Goal: Obtain resource: Obtain resource

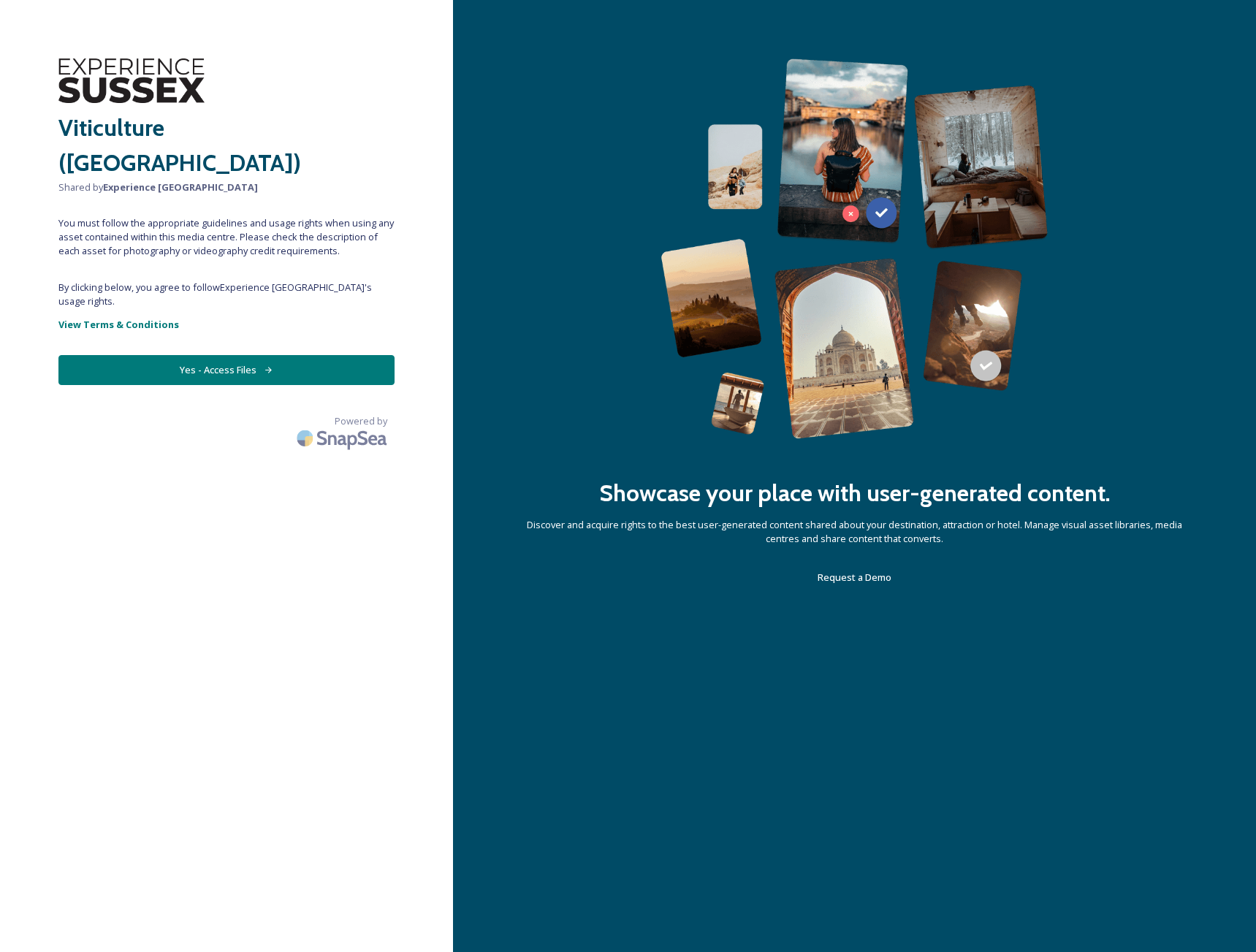
click at [214, 356] on button "Yes - Access Files" at bounding box center [226, 370] width 336 height 30
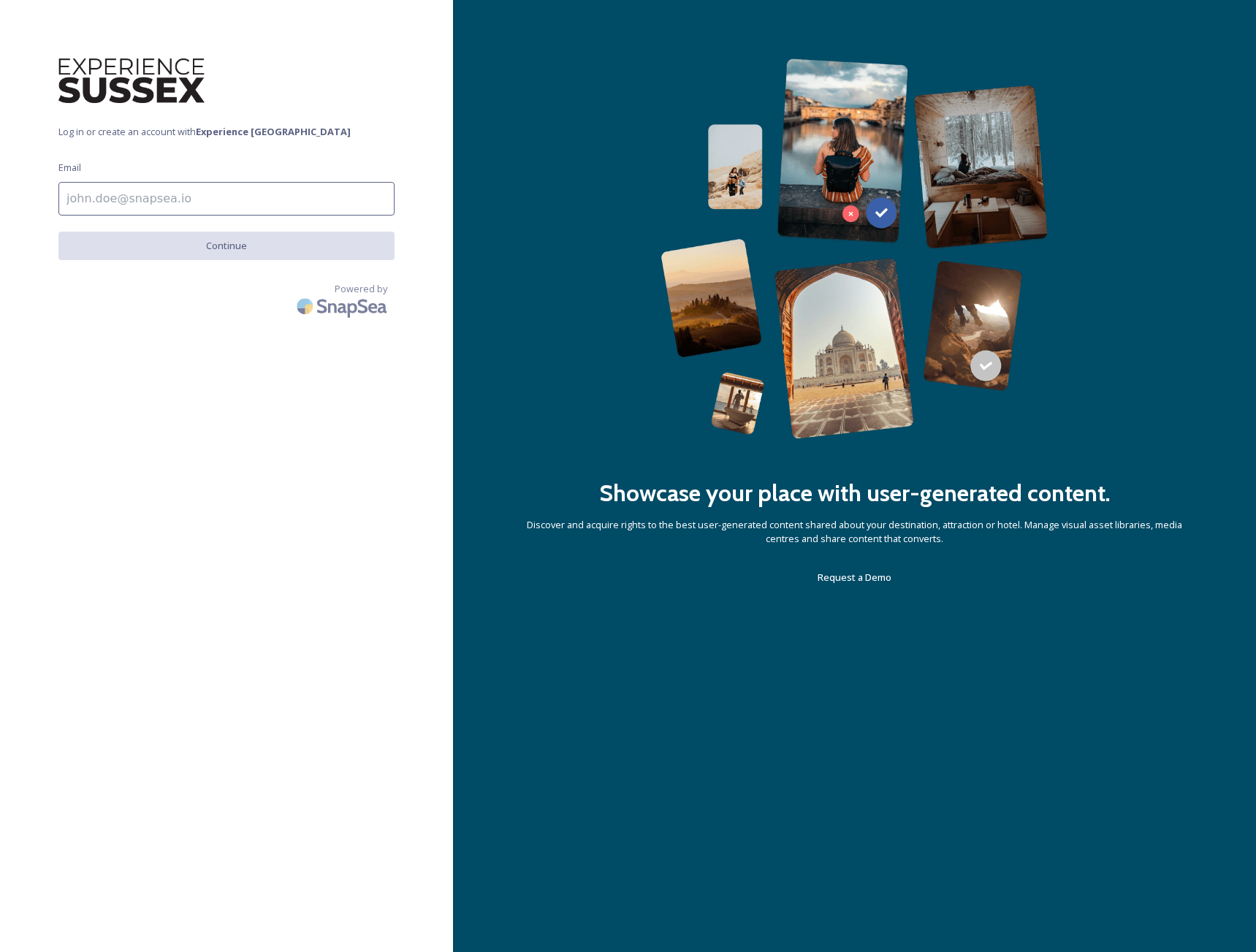
click at [208, 198] on input at bounding box center [226, 198] width 336 height 34
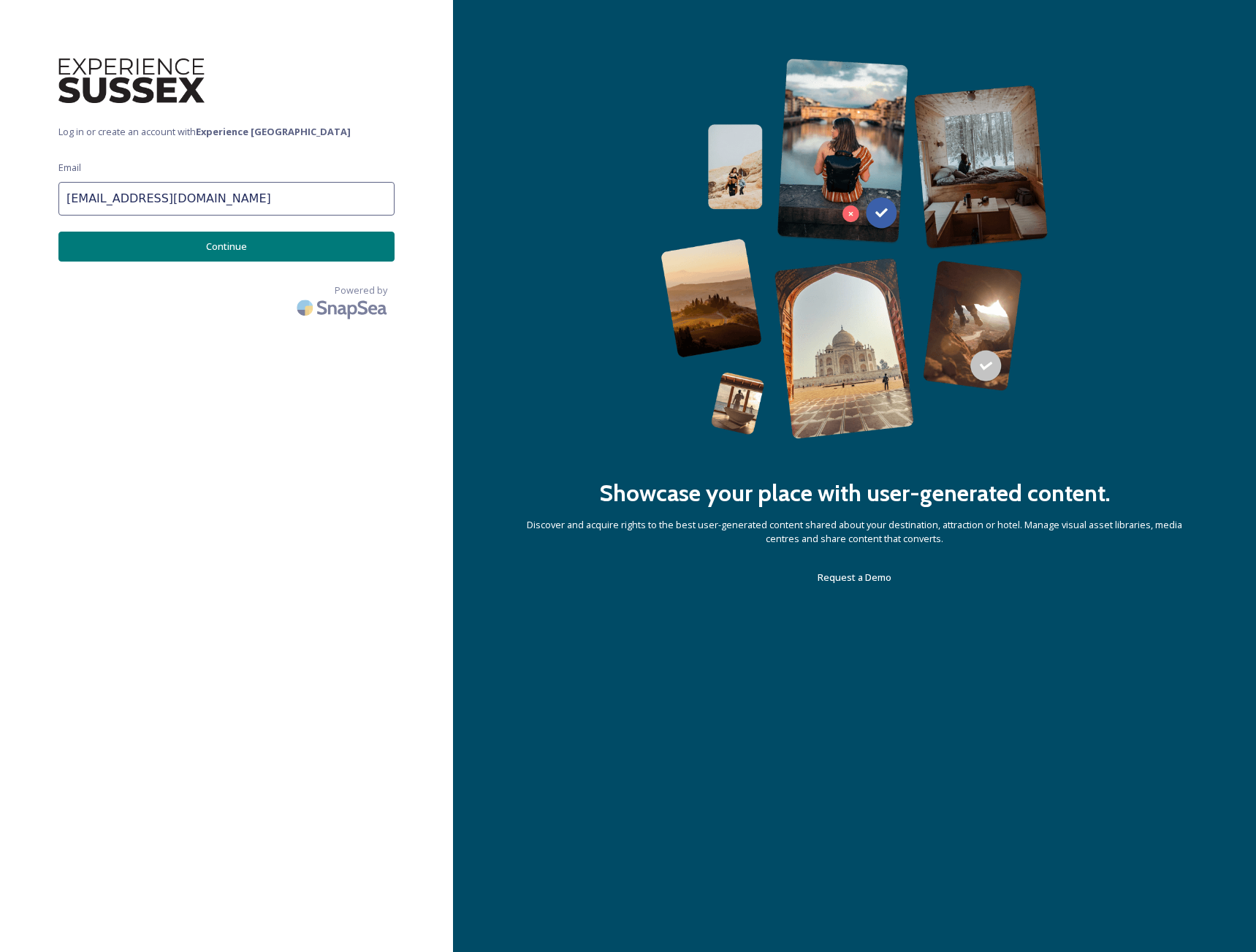
type input "[EMAIL_ADDRESS][DOMAIN_NAME]"
click at [227, 247] on button "Continue" at bounding box center [226, 246] width 336 height 30
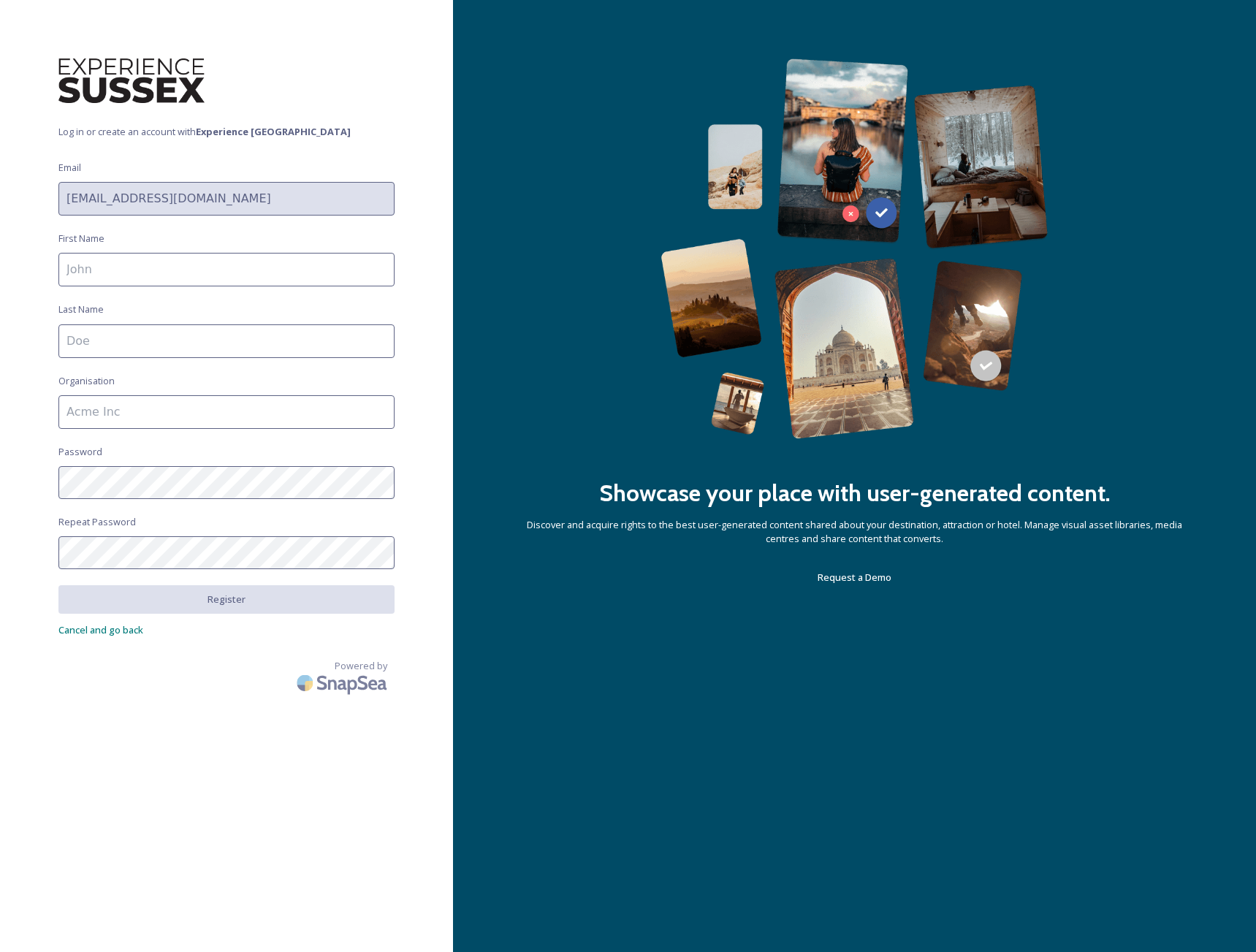
click at [119, 273] on input at bounding box center [226, 269] width 336 height 34
type input "[PERSON_NAME]"
click at [104, 340] on input at bounding box center [226, 341] width 336 height 34
type input "[PERSON_NAME]"
click at [142, 408] on input at bounding box center [226, 412] width 336 height 34
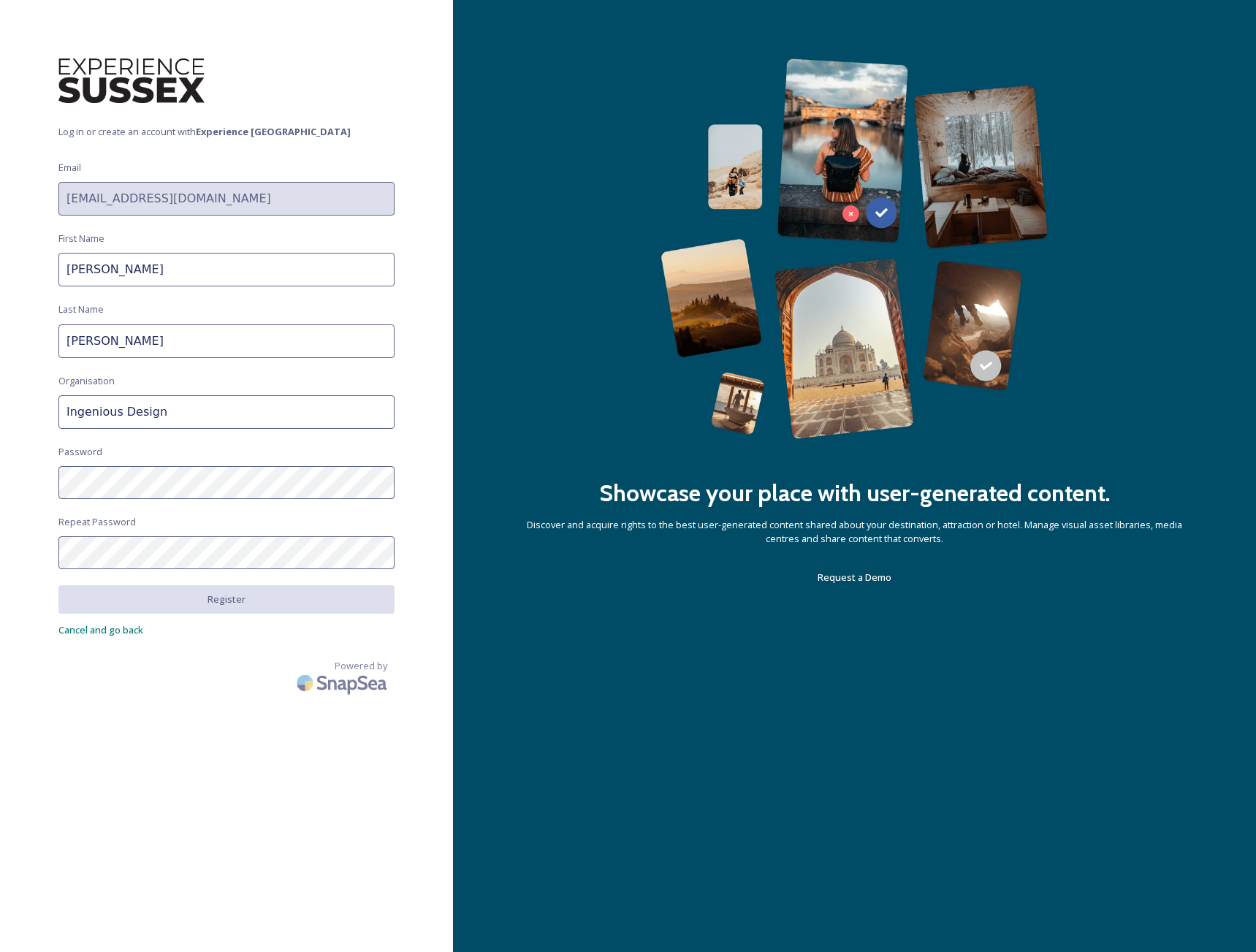
type input "Ingenious Design"
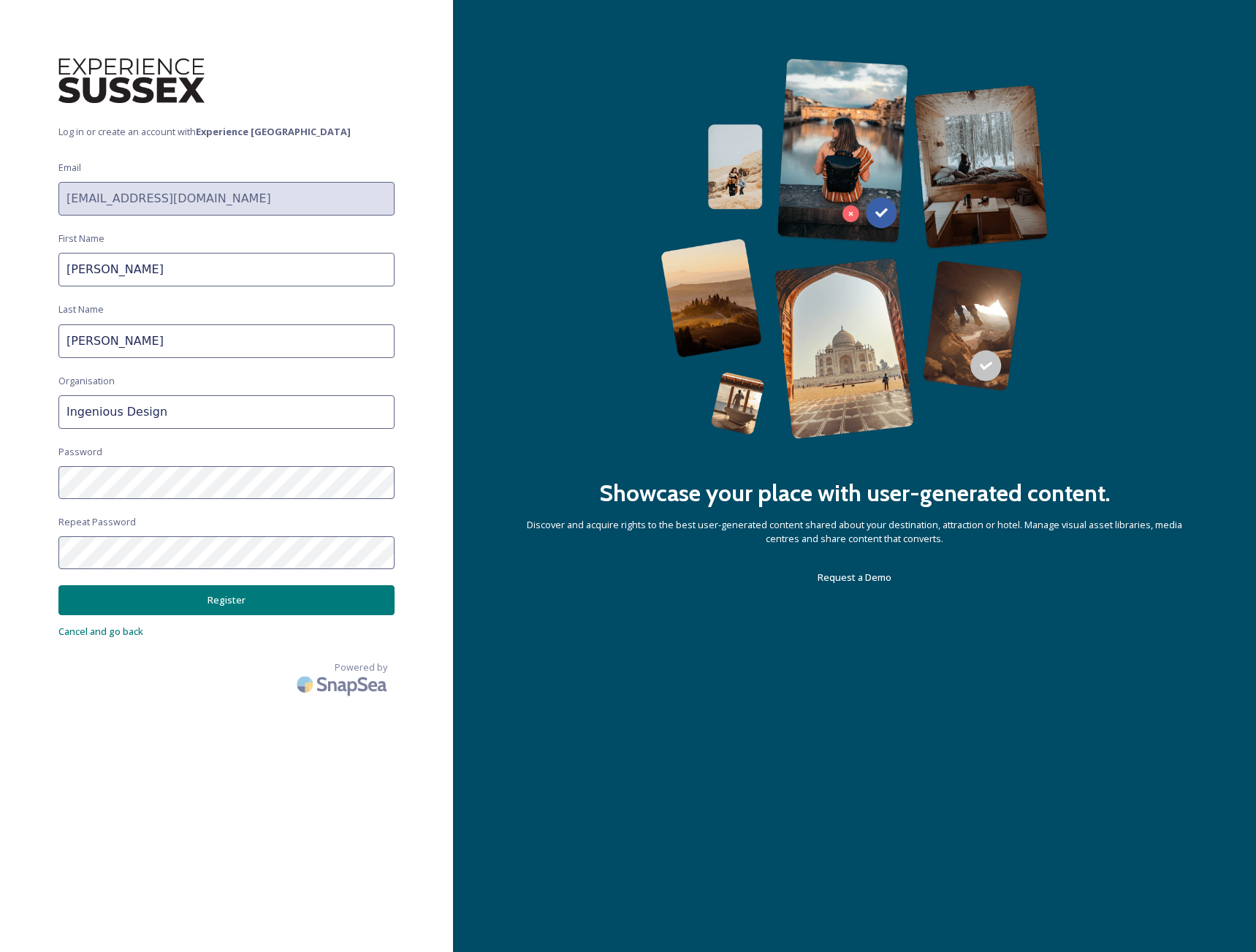
click at [219, 597] on button "Register" at bounding box center [226, 600] width 336 height 30
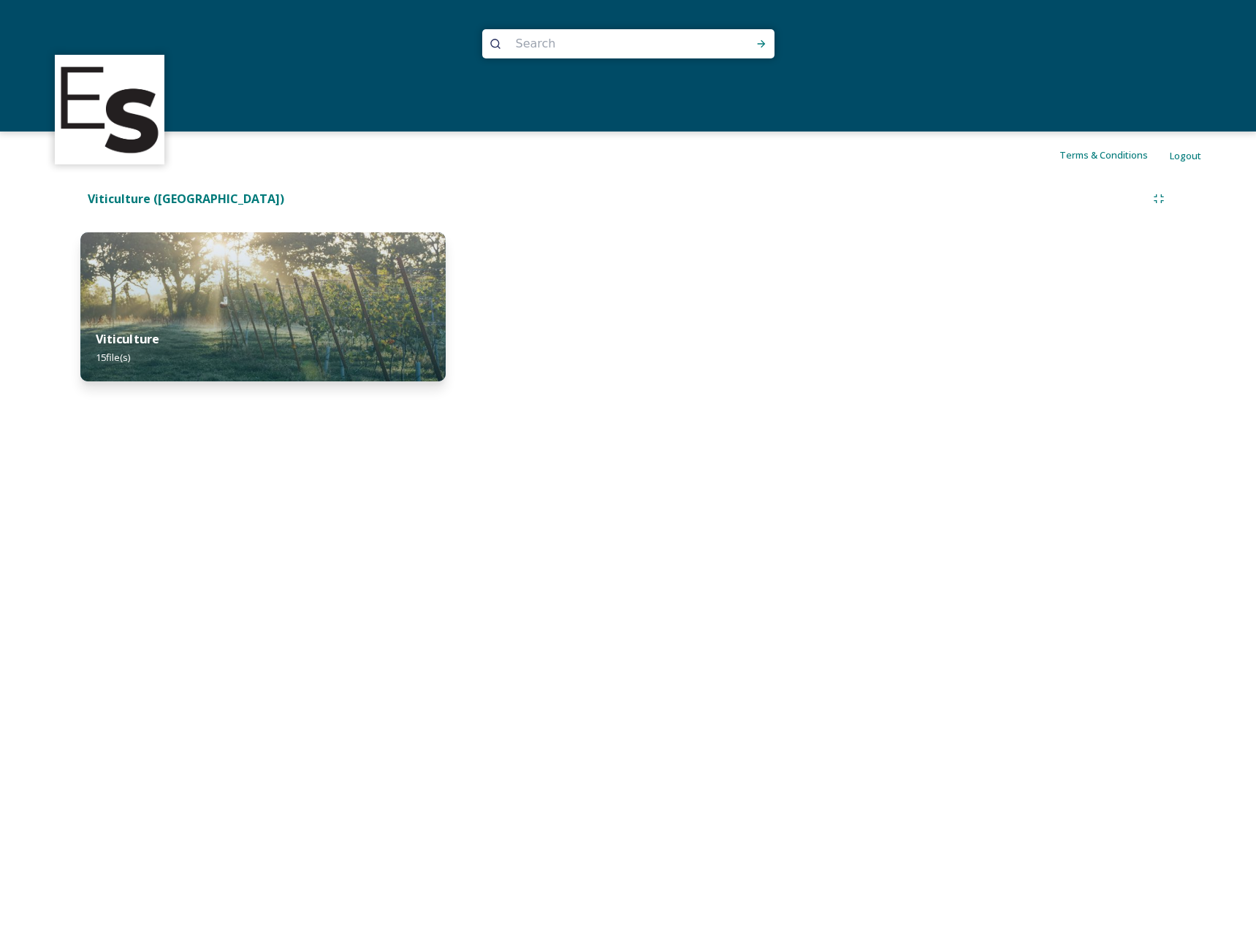
click at [145, 337] on strong "Viticulture" at bounding box center [128, 339] width 64 height 16
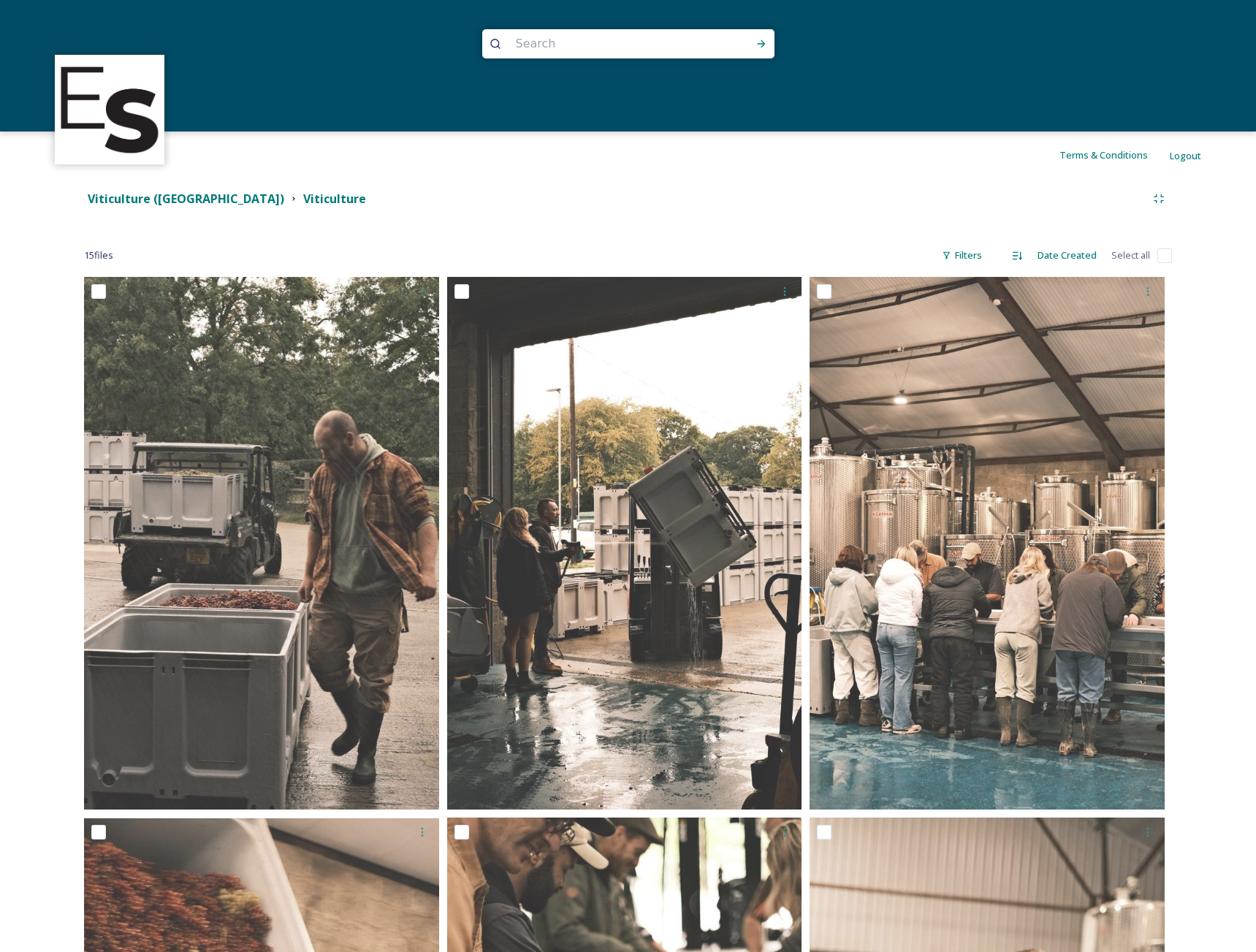
drag, startPoint x: 1169, startPoint y: 256, endPoint x: 1195, endPoint y: 260, distance: 26.3
click at [1169, 256] on input "checkbox" at bounding box center [1165, 255] width 15 height 15
checkbox input "true"
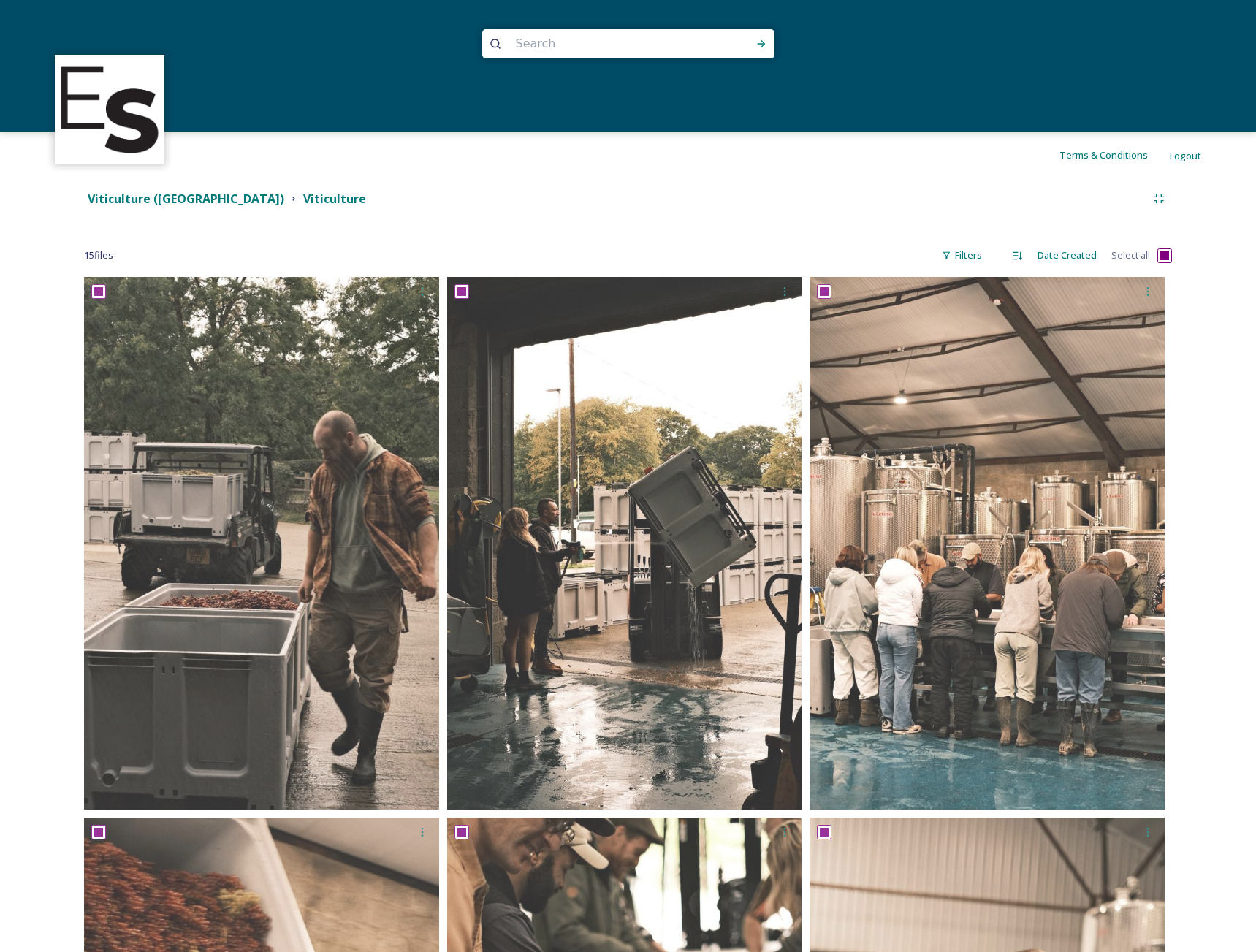
checkbox input "true"
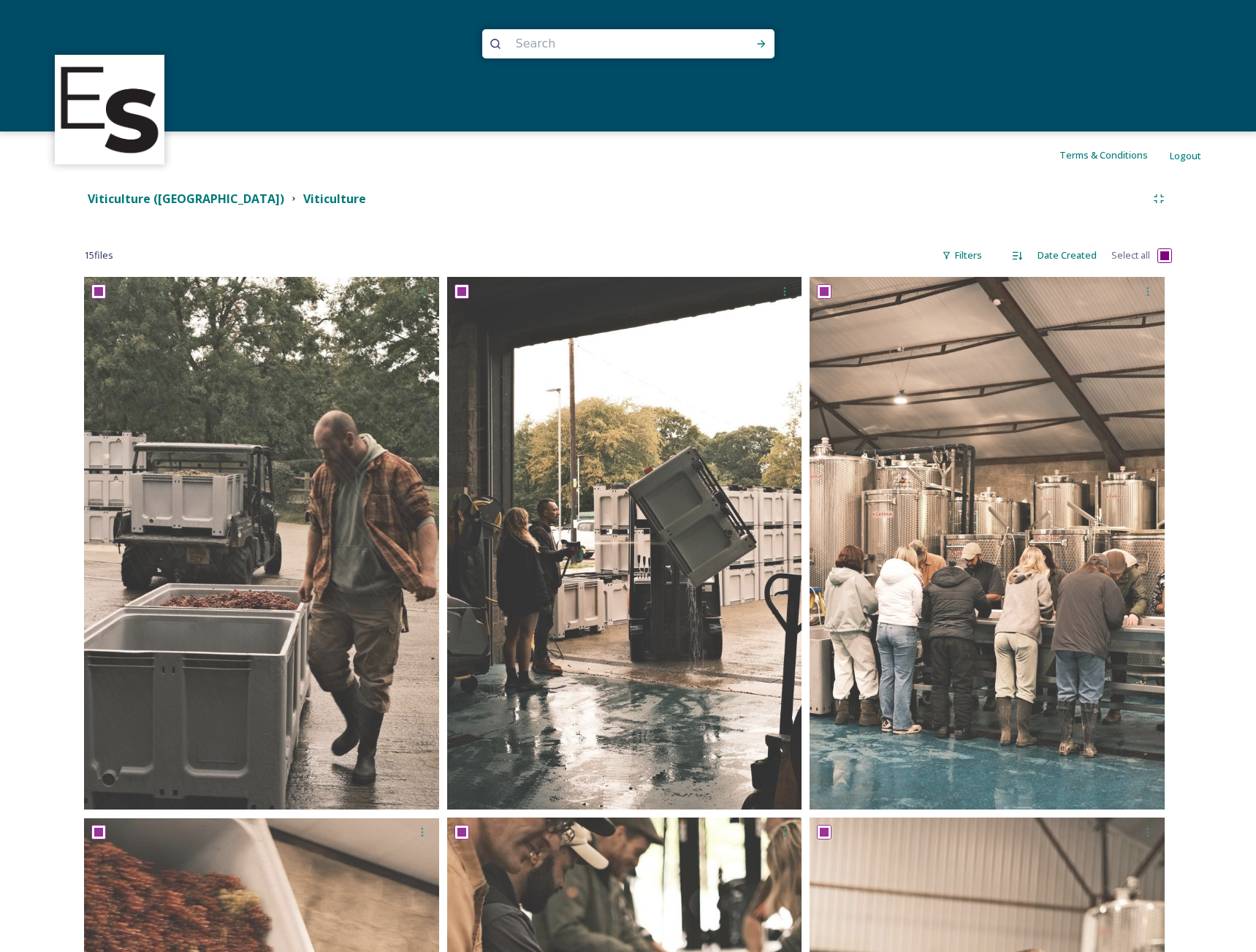
checkbox input "true"
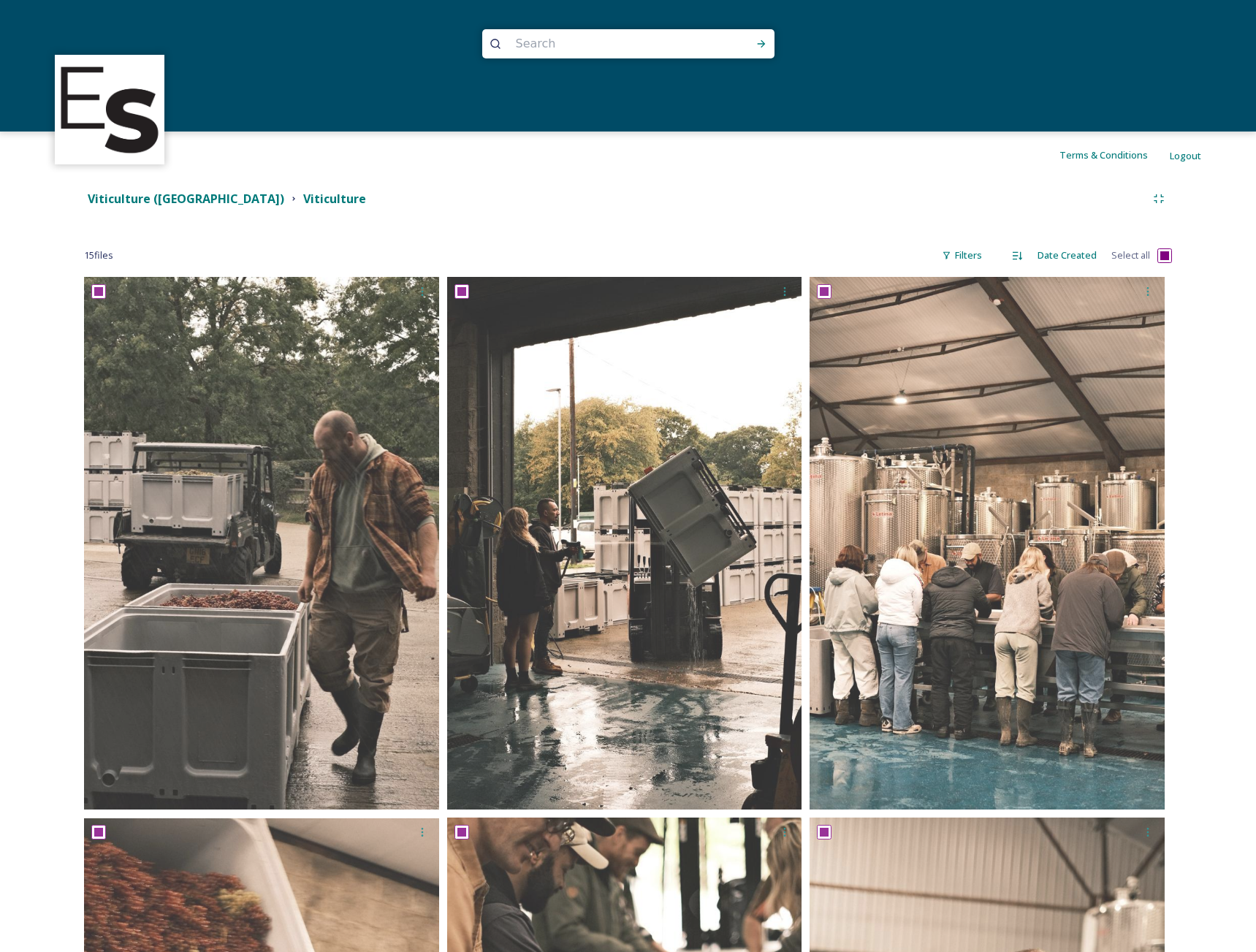
checkbox input "true"
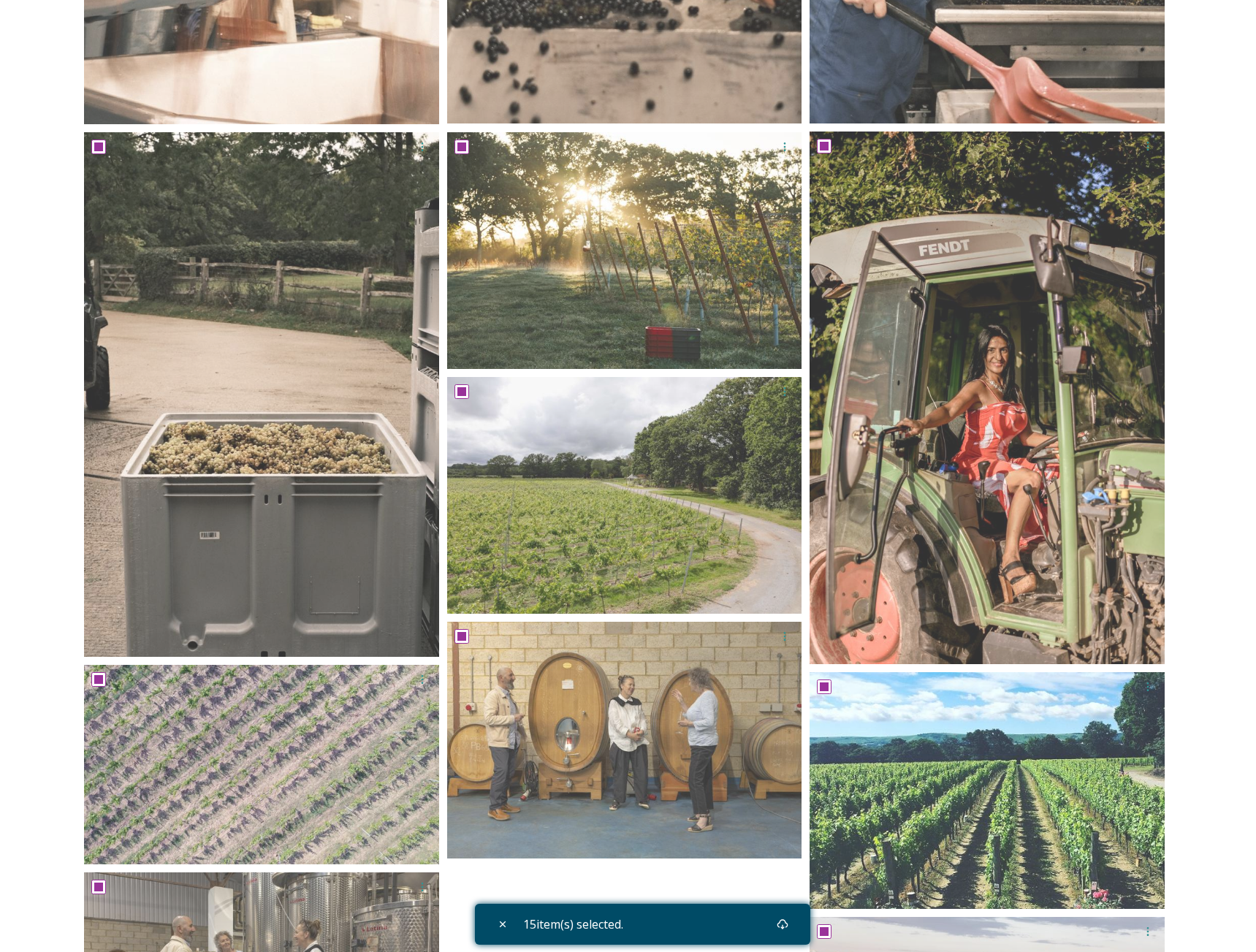
scroll to position [1461, 0]
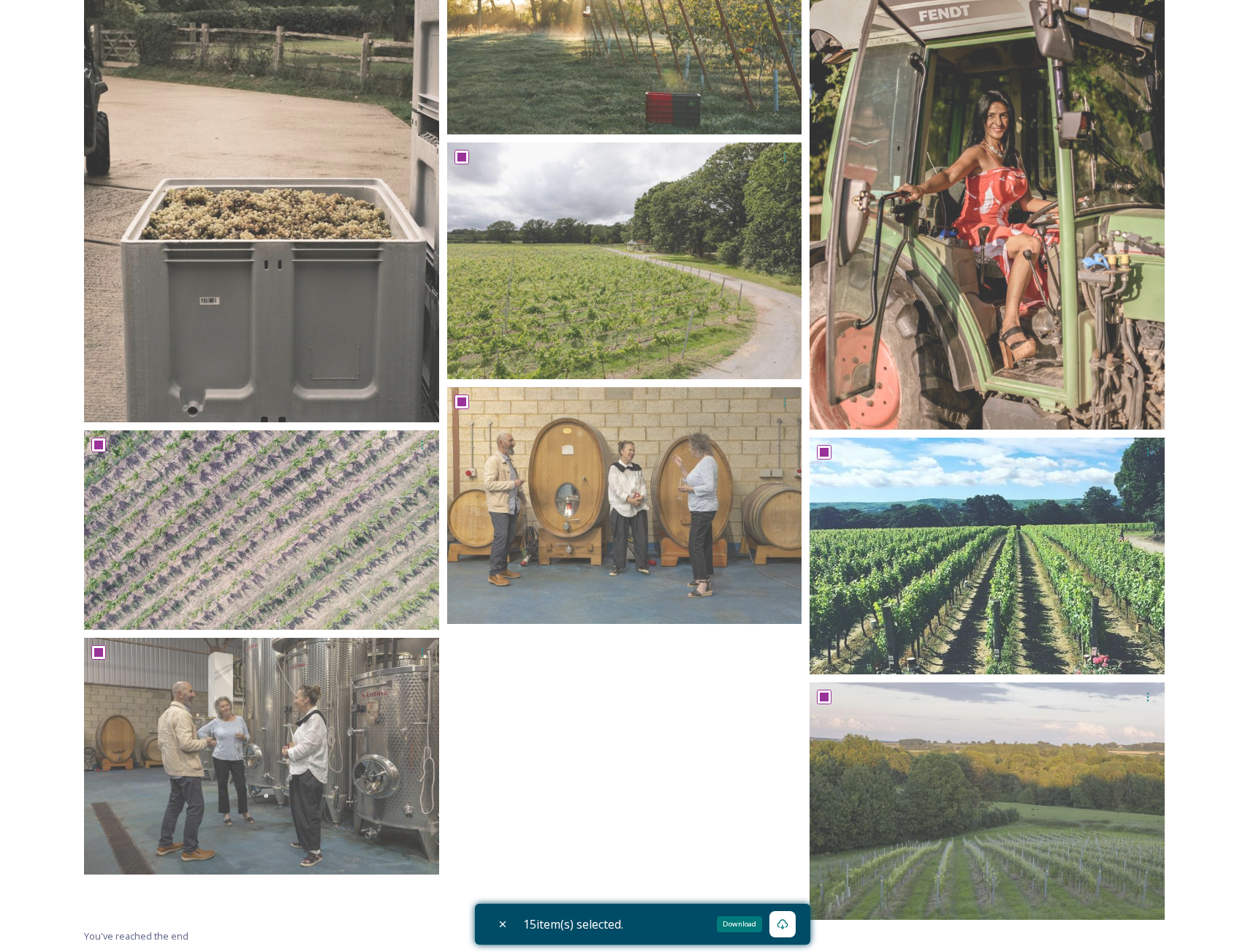
click at [788, 924] on icon at bounding box center [782, 924] width 12 height 11
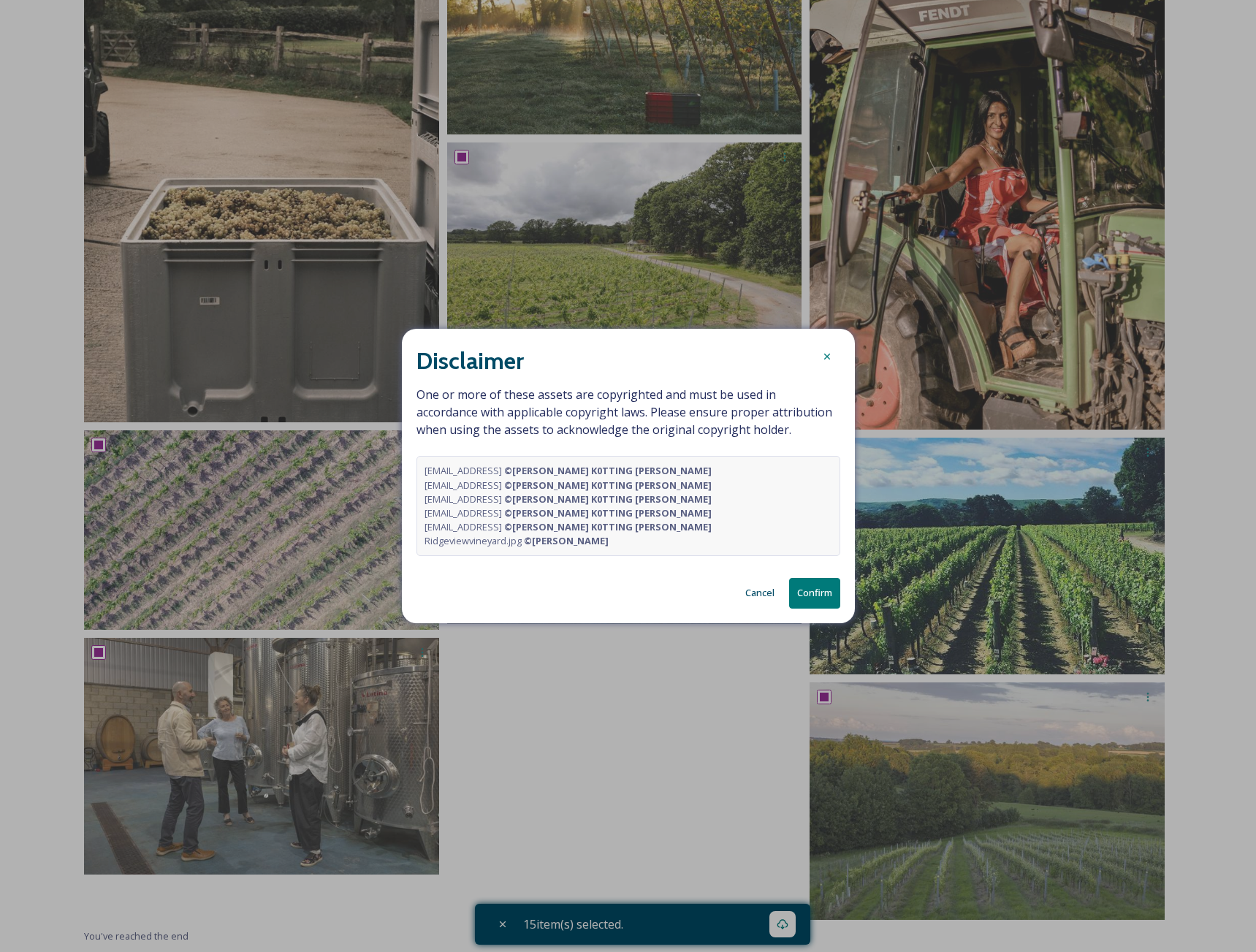
scroll to position [0, 195]
drag, startPoint x: 735, startPoint y: 448, endPoint x: 697, endPoint y: 444, distance: 38.2
click at [697, 464] on strong "© [PERSON_NAME] K0TTING [PERSON_NAME]" at bounding box center [608, 471] width 208 height 13
copy strong "© [PERSON_NAME] K0TTING [PERSON_NAME]"
click at [811, 608] on button "Confirm" at bounding box center [814, 592] width 51 height 30
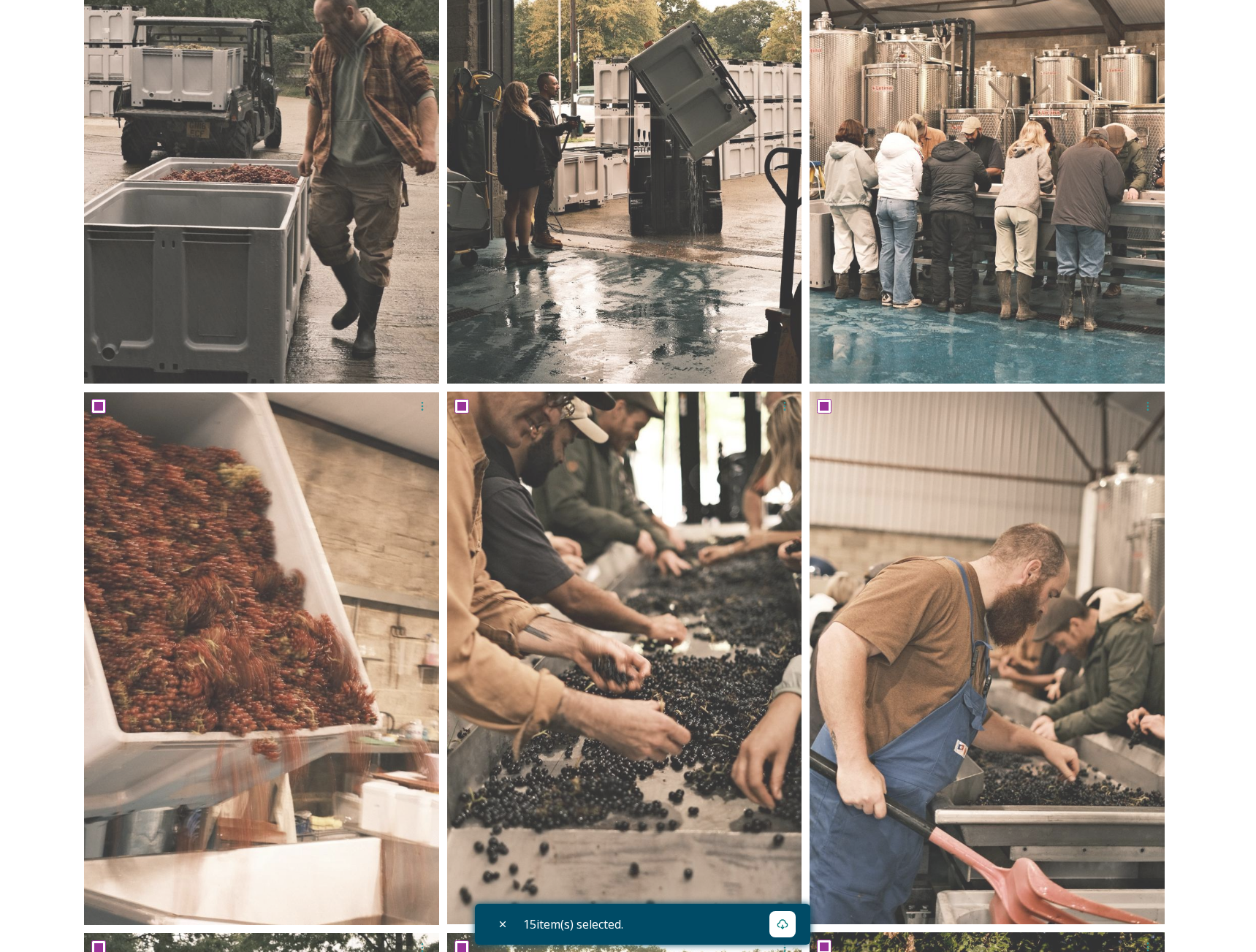
scroll to position [0, 0]
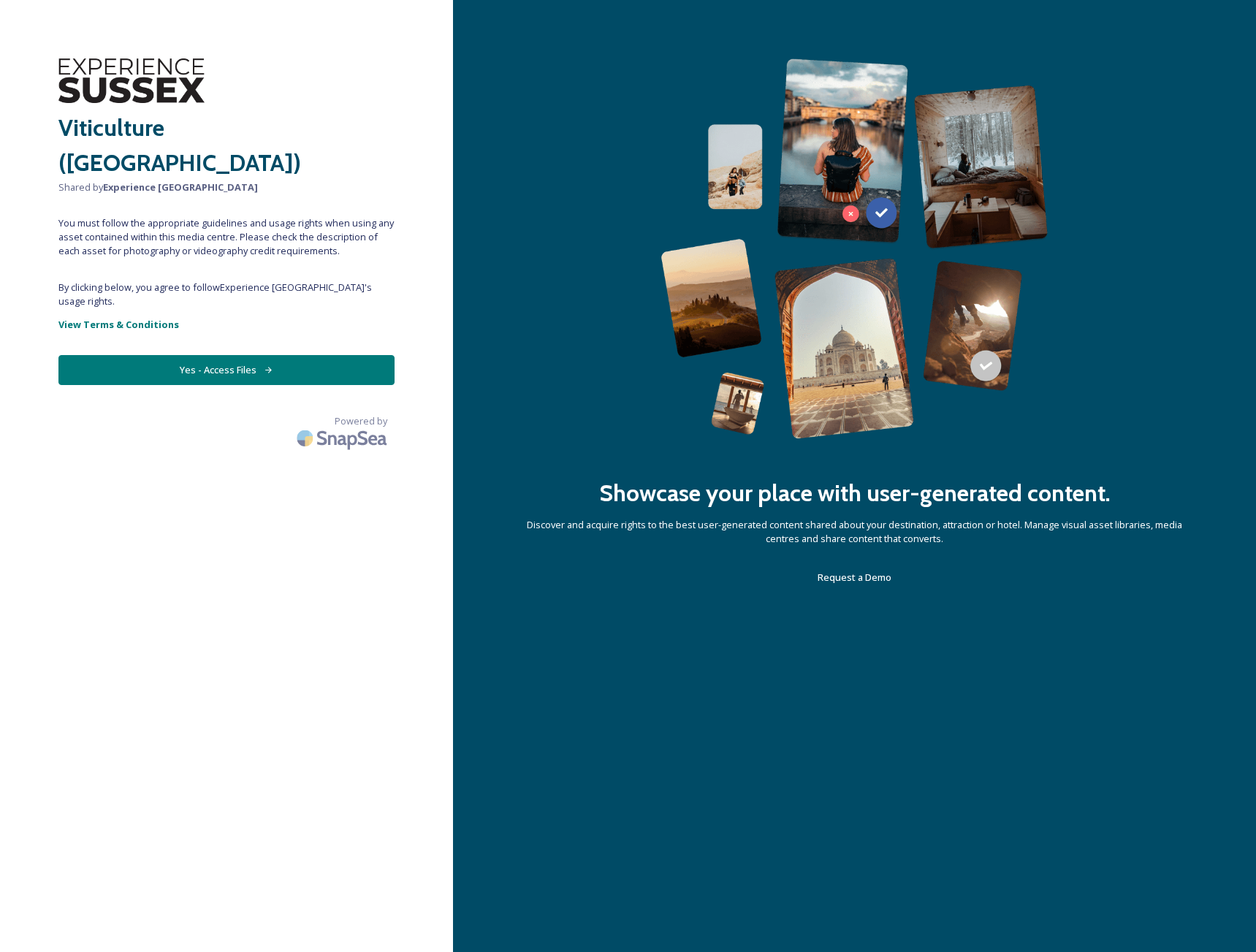
click at [228, 355] on button "Yes - Access Files" at bounding box center [226, 370] width 336 height 30
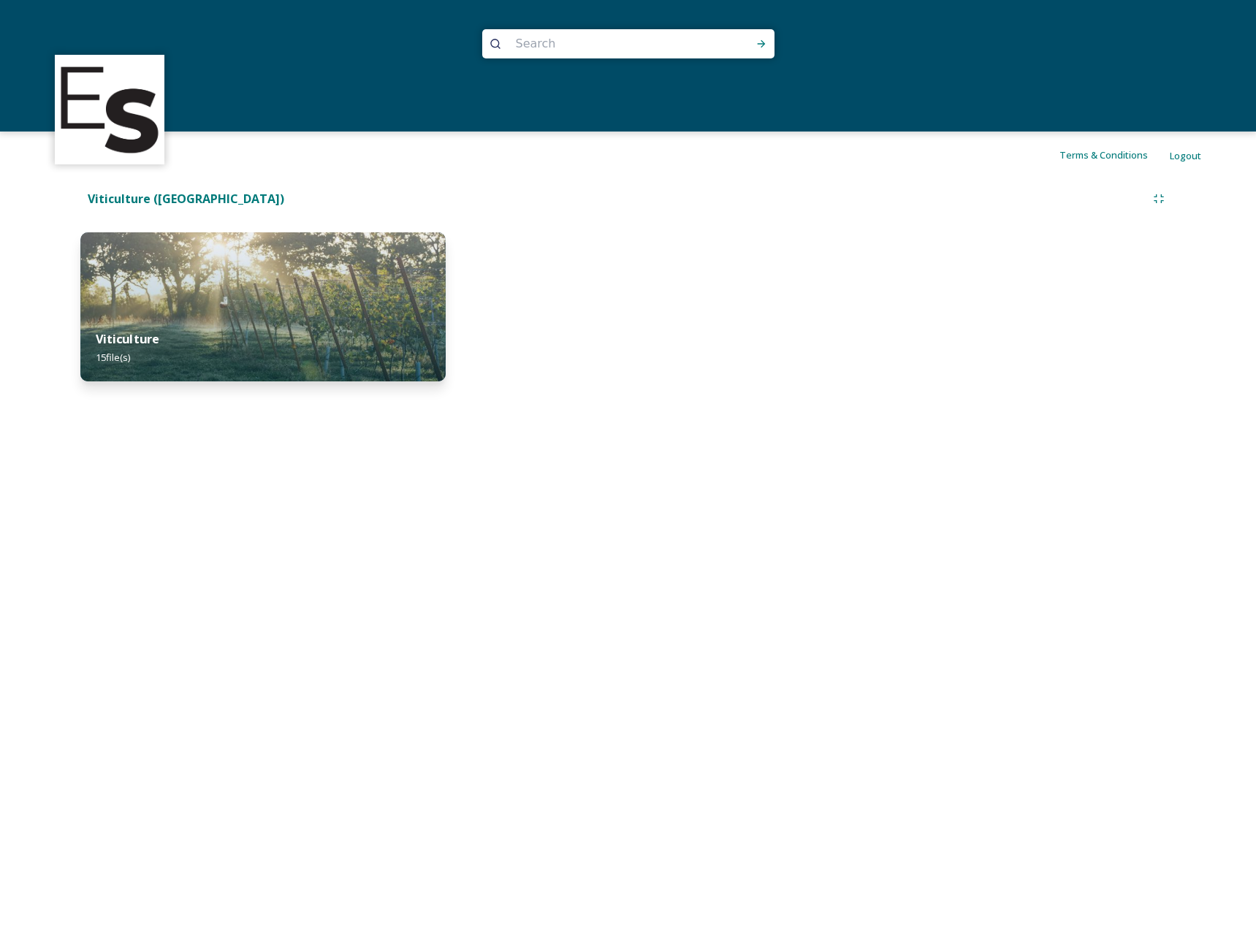
click at [272, 315] on div "Viticulture 15 file(s)" at bounding box center [263, 347] width 365 height 67
